Goal: Check status

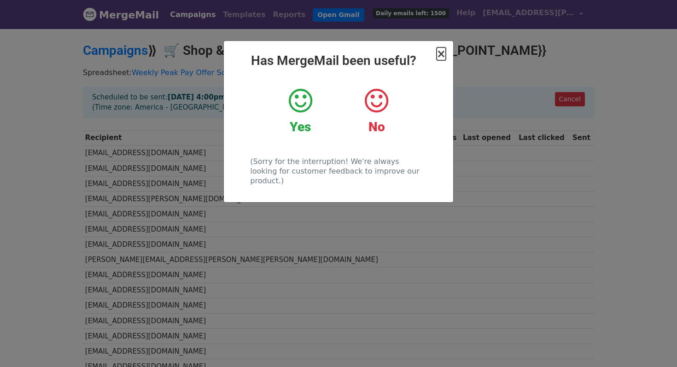
click at [444, 56] on span "×" at bounding box center [441, 53] width 9 height 13
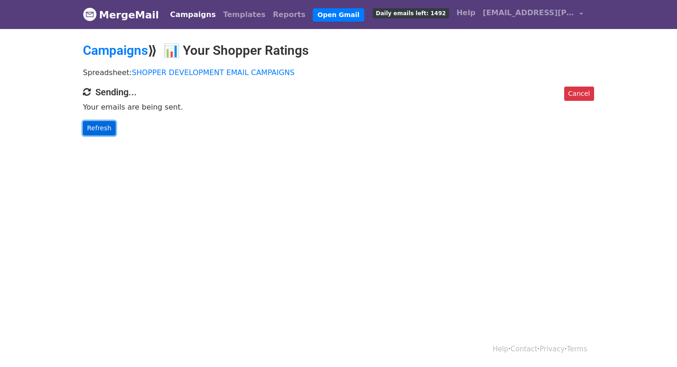
click at [99, 124] on link "Refresh" at bounding box center [99, 128] width 33 height 14
click at [108, 127] on link "Refresh" at bounding box center [99, 128] width 33 height 14
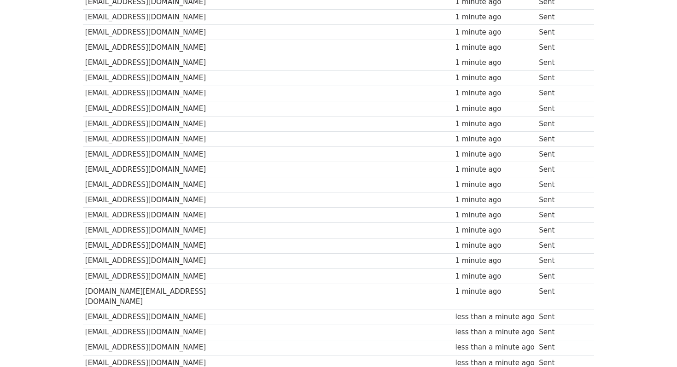
scroll to position [56, 0]
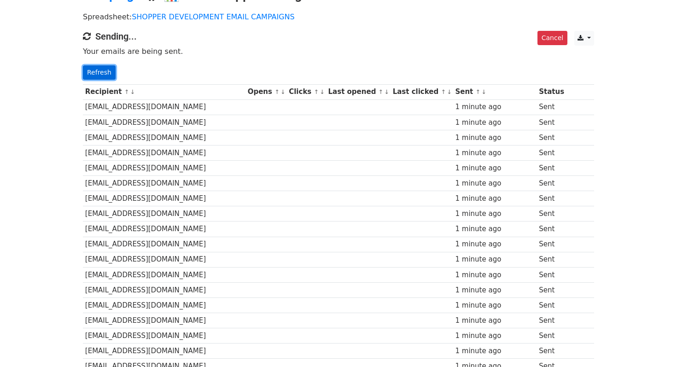
click at [109, 67] on link "Refresh" at bounding box center [99, 72] width 33 height 14
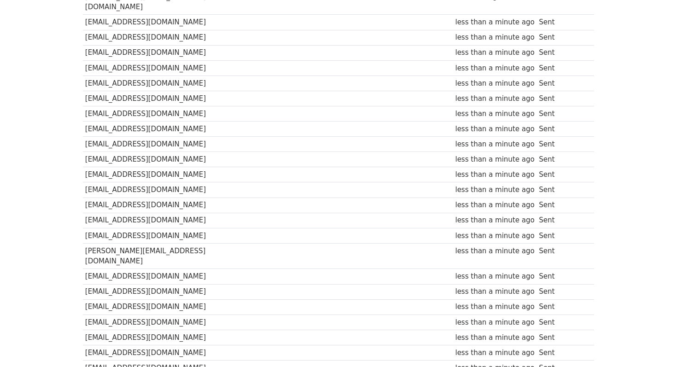
scroll to position [1007, 0]
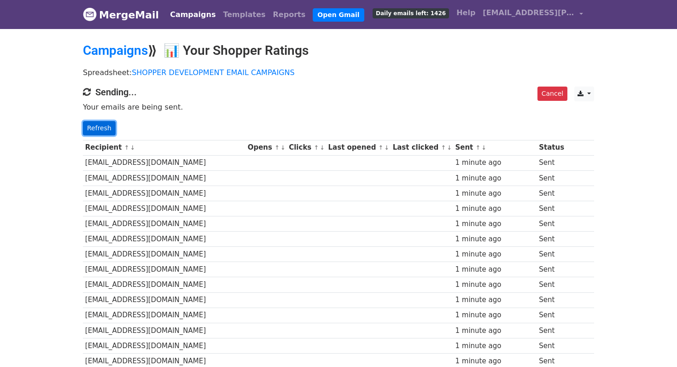
click at [104, 128] on link "Refresh" at bounding box center [99, 128] width 33 height 14
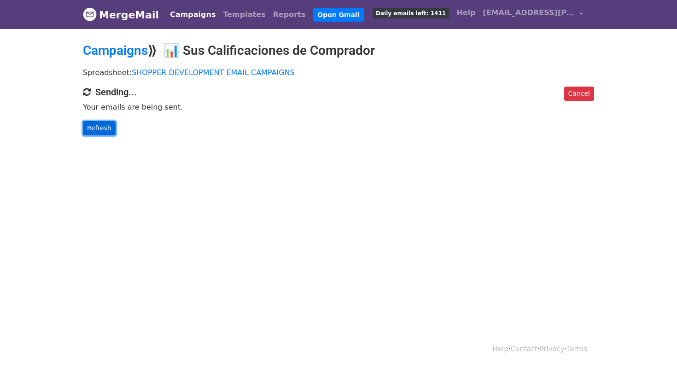
click at [97, 134] on link "Refresh" at bounding box center [99, 128] width 33 height 14
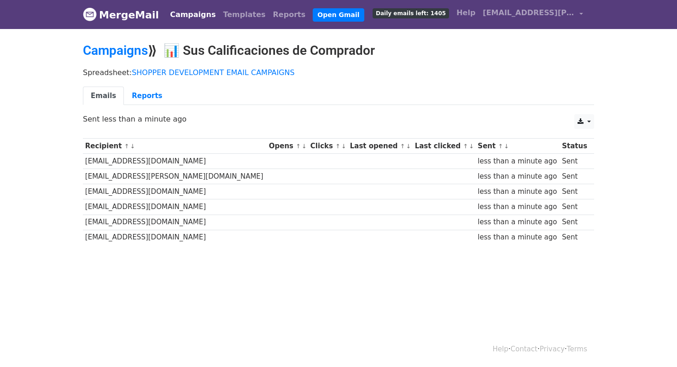
click at [176, 13] on link "Campaigns" at bounding box center [192, 15] width 53 height 18
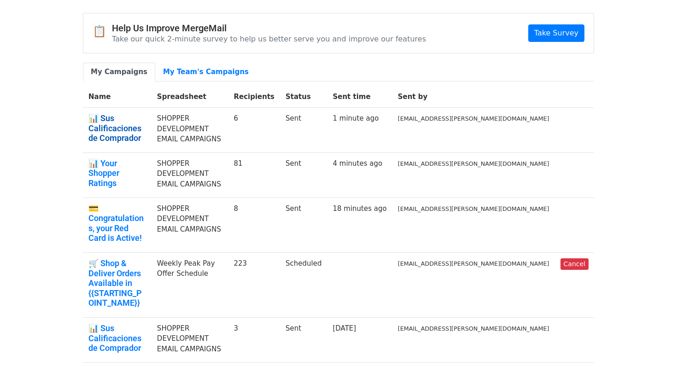
scroll to position [33, 0]
